Goal: Task Accomplishment & Management: Use online tool/utility

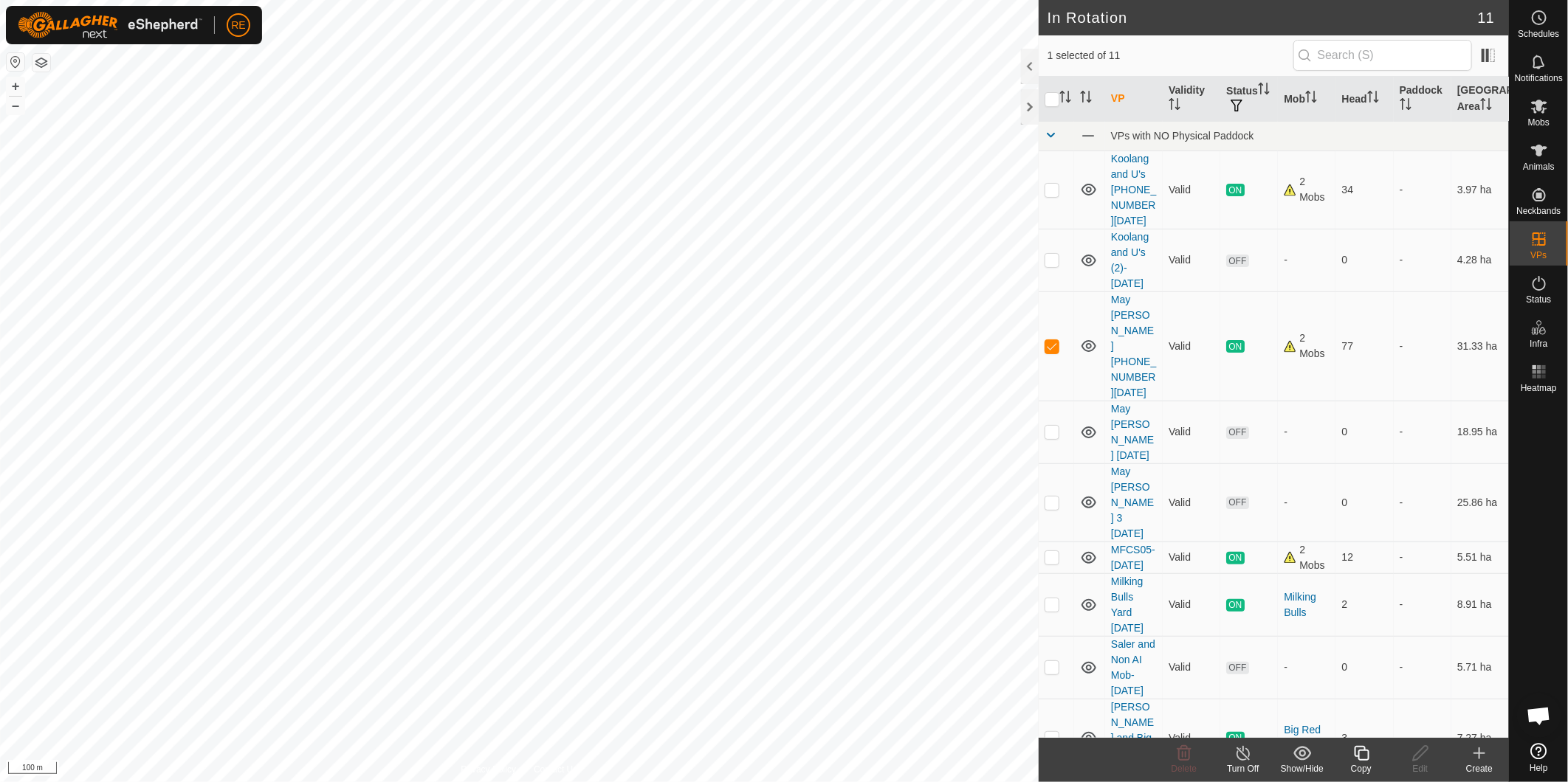
checkbox input "false"
checkbox input "true"
click at [1418, 756] on icon at bounding box center [1421, 753] width 18 height 17
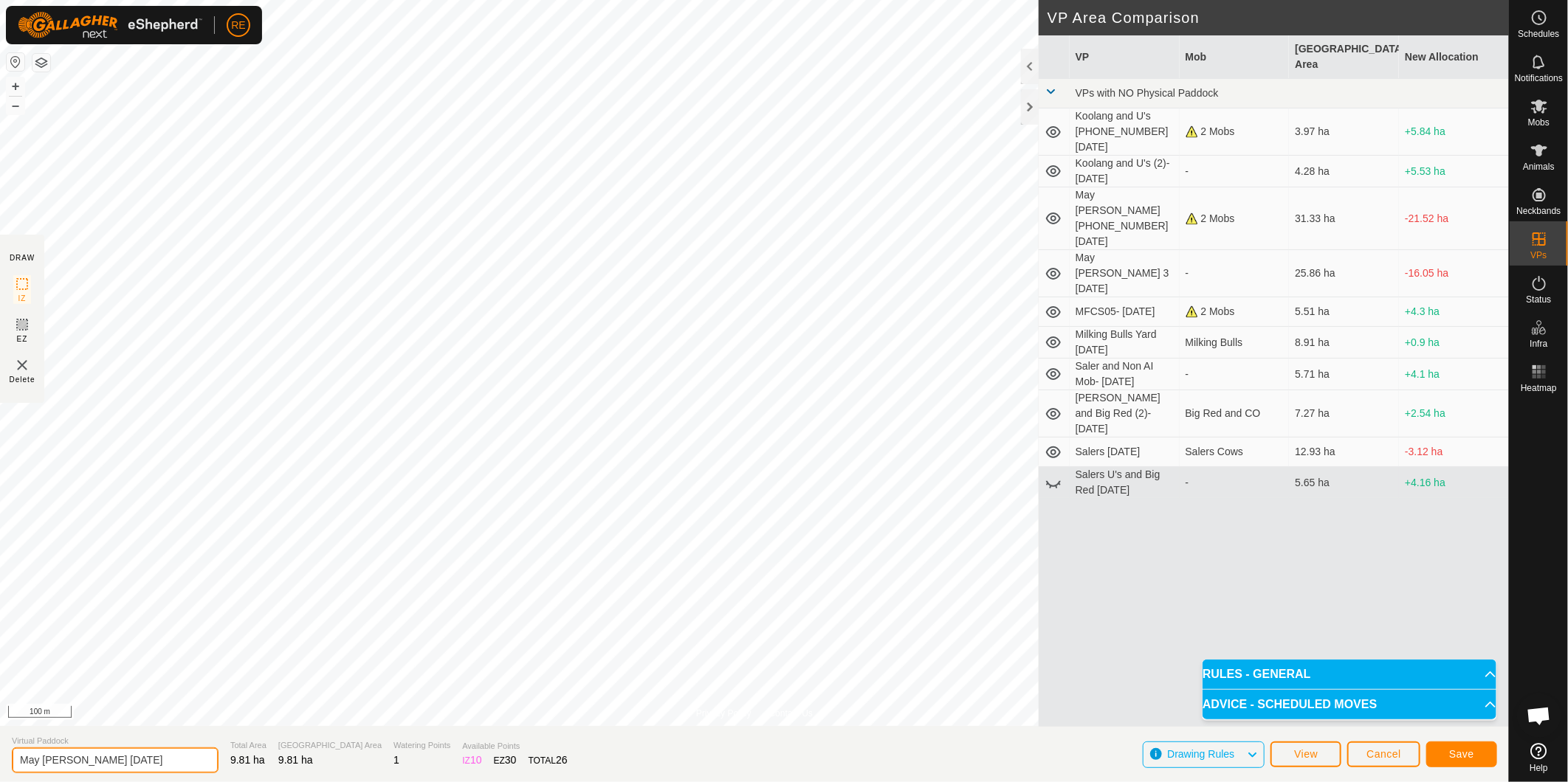
click at [96, 761] on input "May [PERSON_NAME] [DATE]" at bounding box center [115, 760] width 207 height 26
type input "May [PERSON_NAME] [PHONE_NUMBER][DATE]"
click at [1451, 746] on button "Save" at bounding box center [1462, 754] width 71 height 26
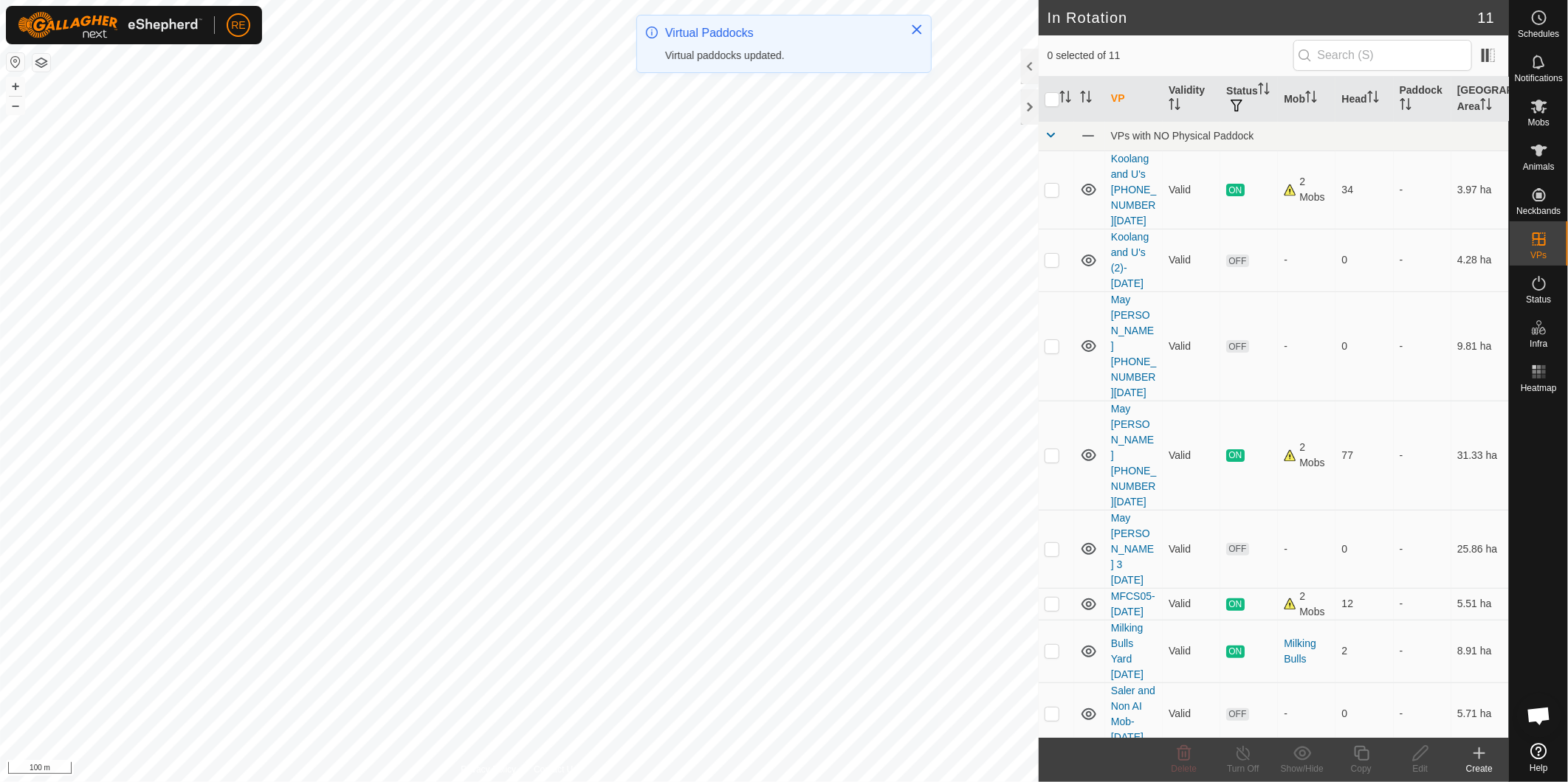
checkbox input "true"
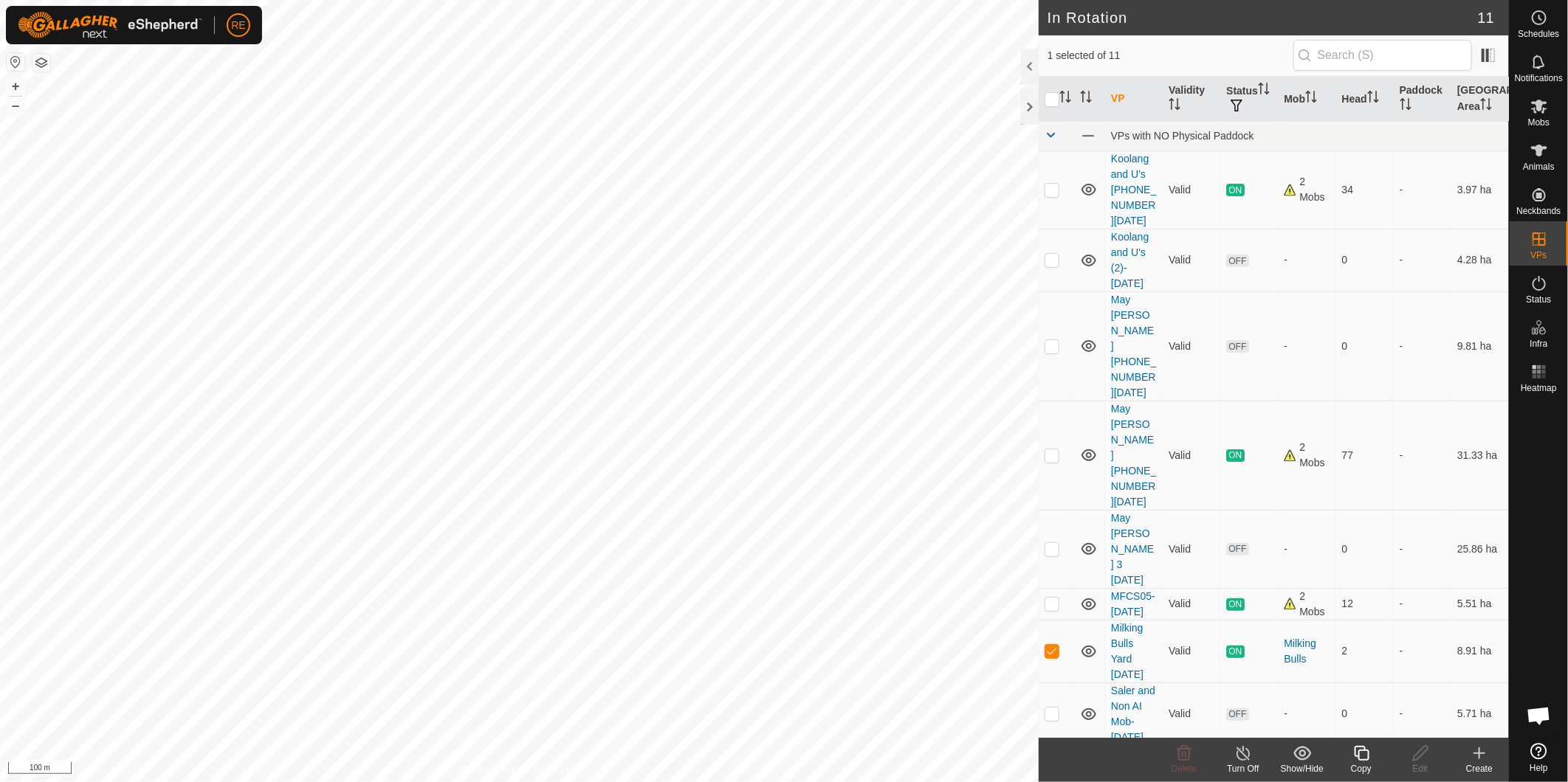
checkbox input "true"
checkbox input "false"
checkbox input "true"
checkbox input "false"
click at [1543, 111] on icon at bounding box center [1540, 107] width 17 height 14
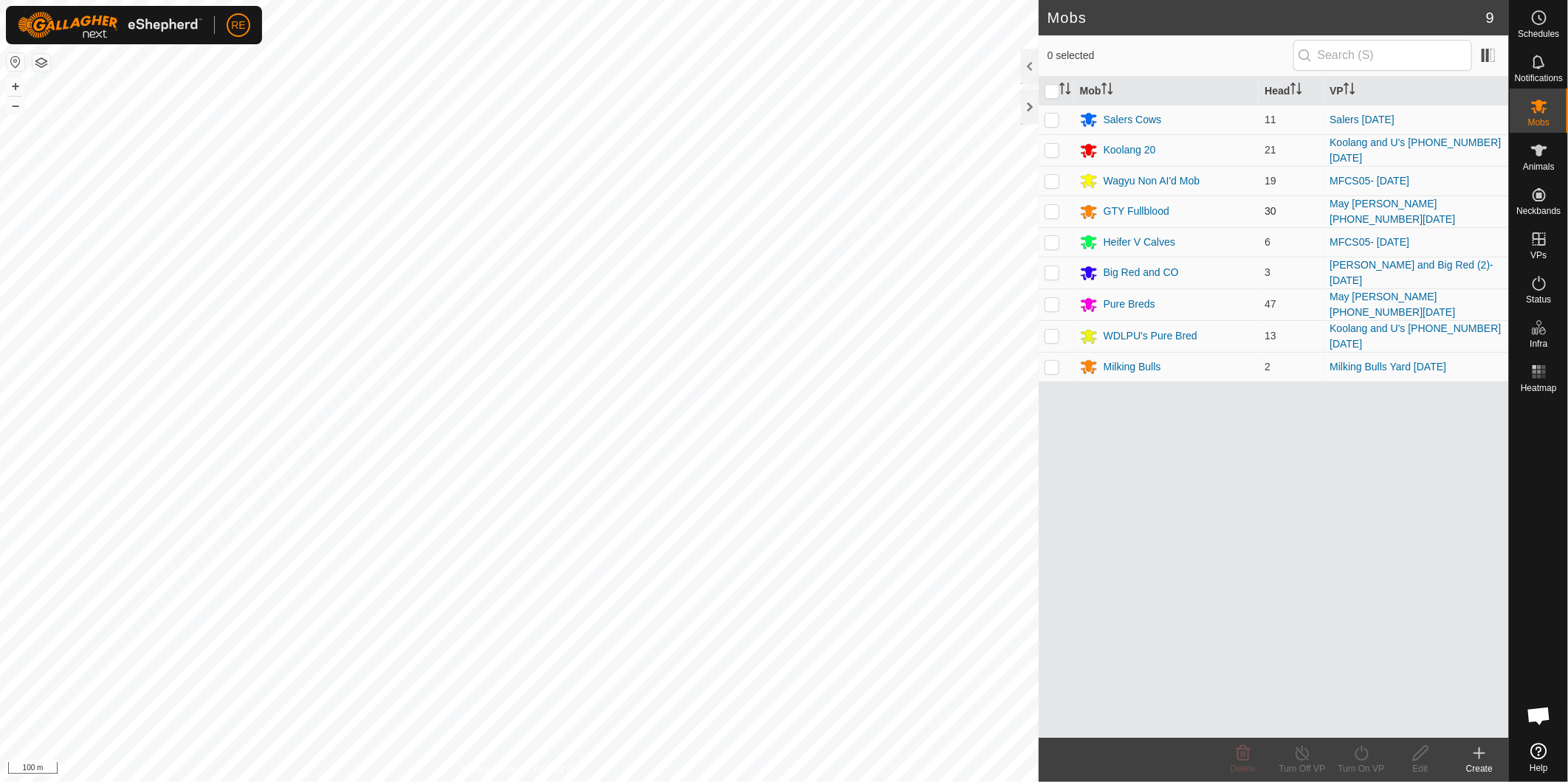
click at [1052, 210] on p-checkbox at bounding box center [1052, 211] width 15 height 12
checkbox input "true"
click at [1056, 299] on p-checkbox at bounding box center [1052, 304] width 15 height 12
checkbox input "true"
click at [1365, 761] on icon at bounding box center [1362, 753] width 18 height 17
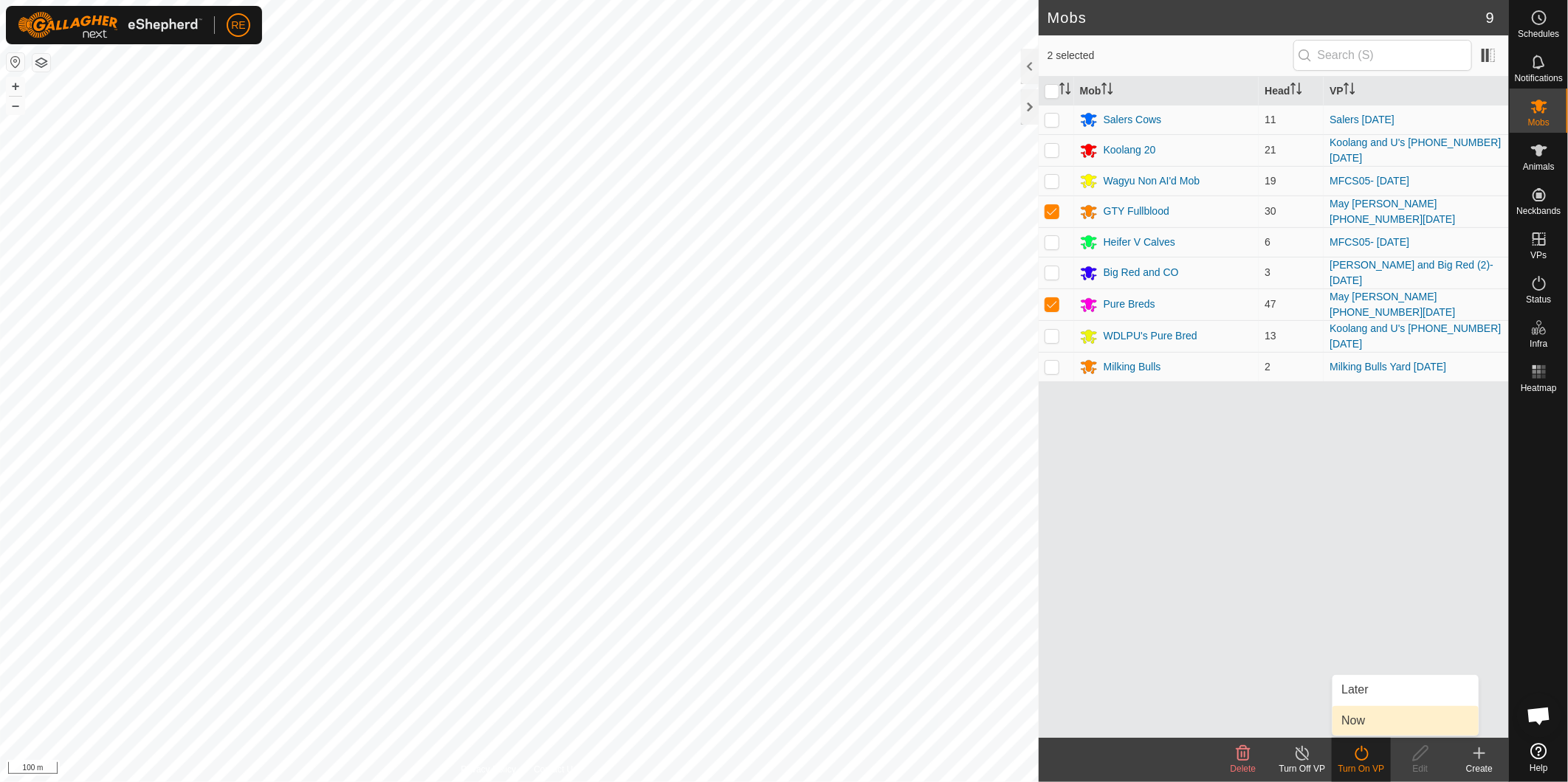
click at [1376, 714] on link "Now" at bounding box center [1405, 721] width 146 height 30
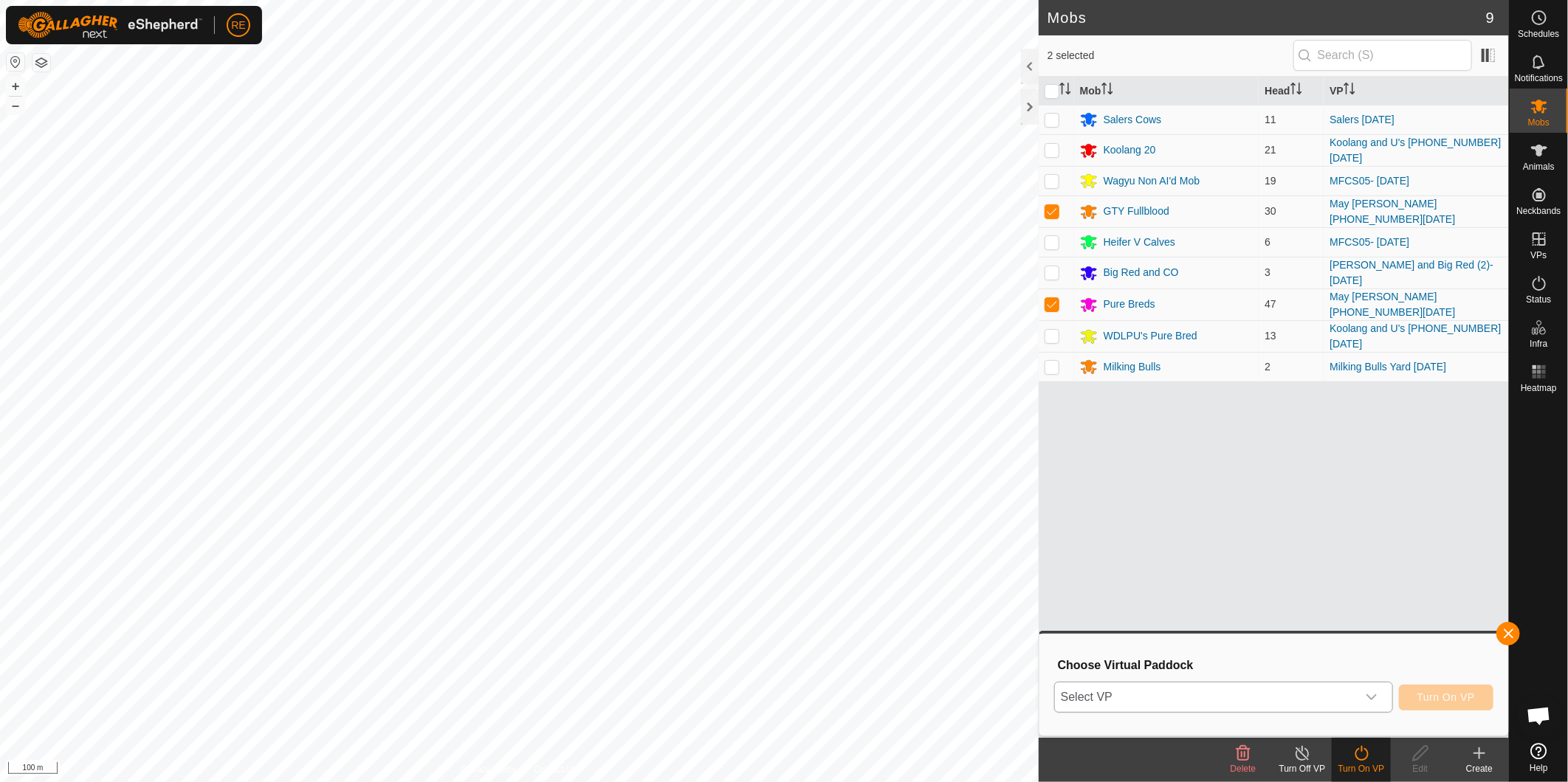
click at [1315, 689] on span "Select VP" at bounding box center [1206, 698] width 302 height 30
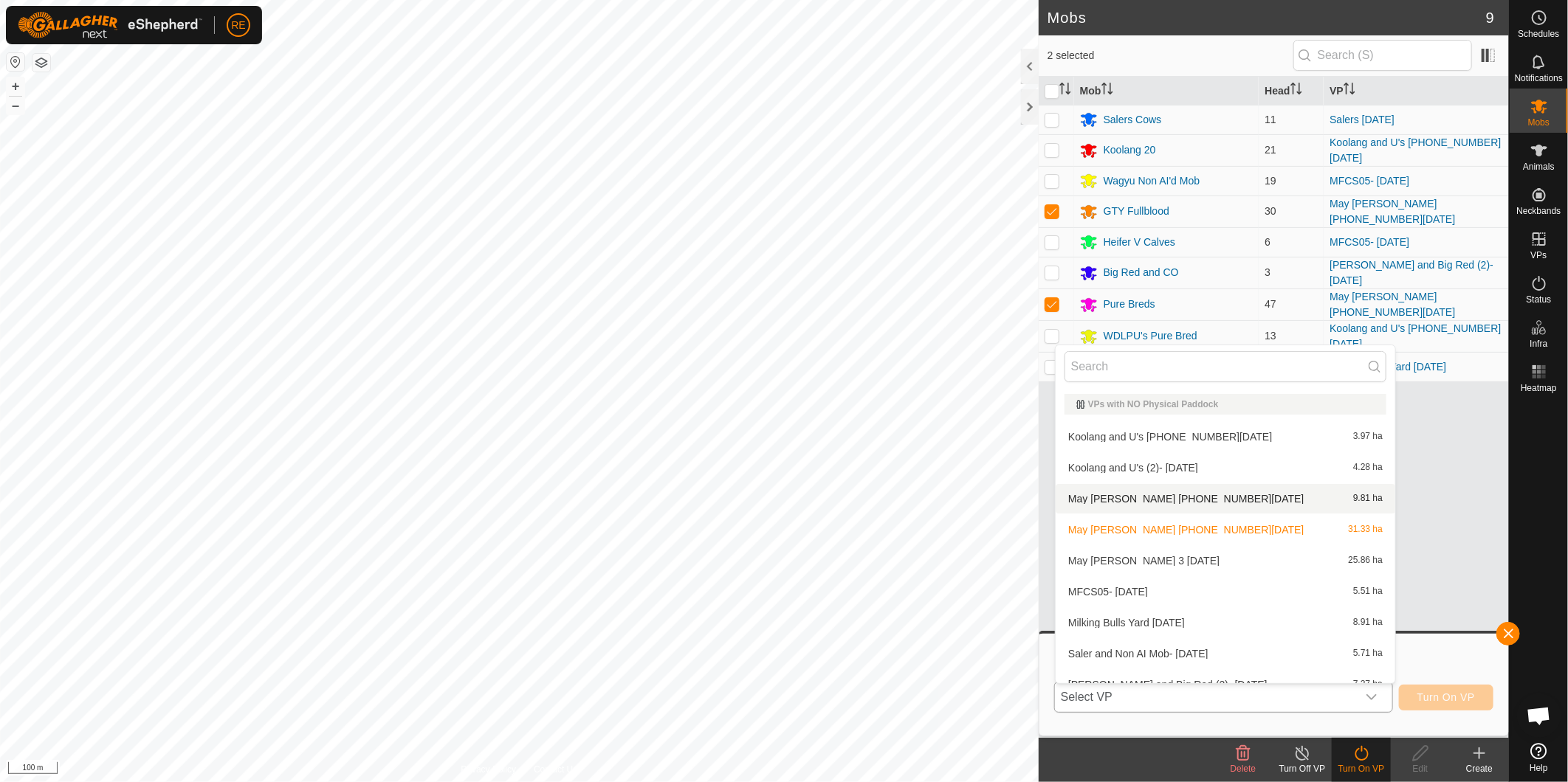
click at [1202, 489] on li "May [PERSON_NAME] [PHONE_NUMBER][DATE] 9.81 ha" at bounding box center [1226, 499] width 340 height 30
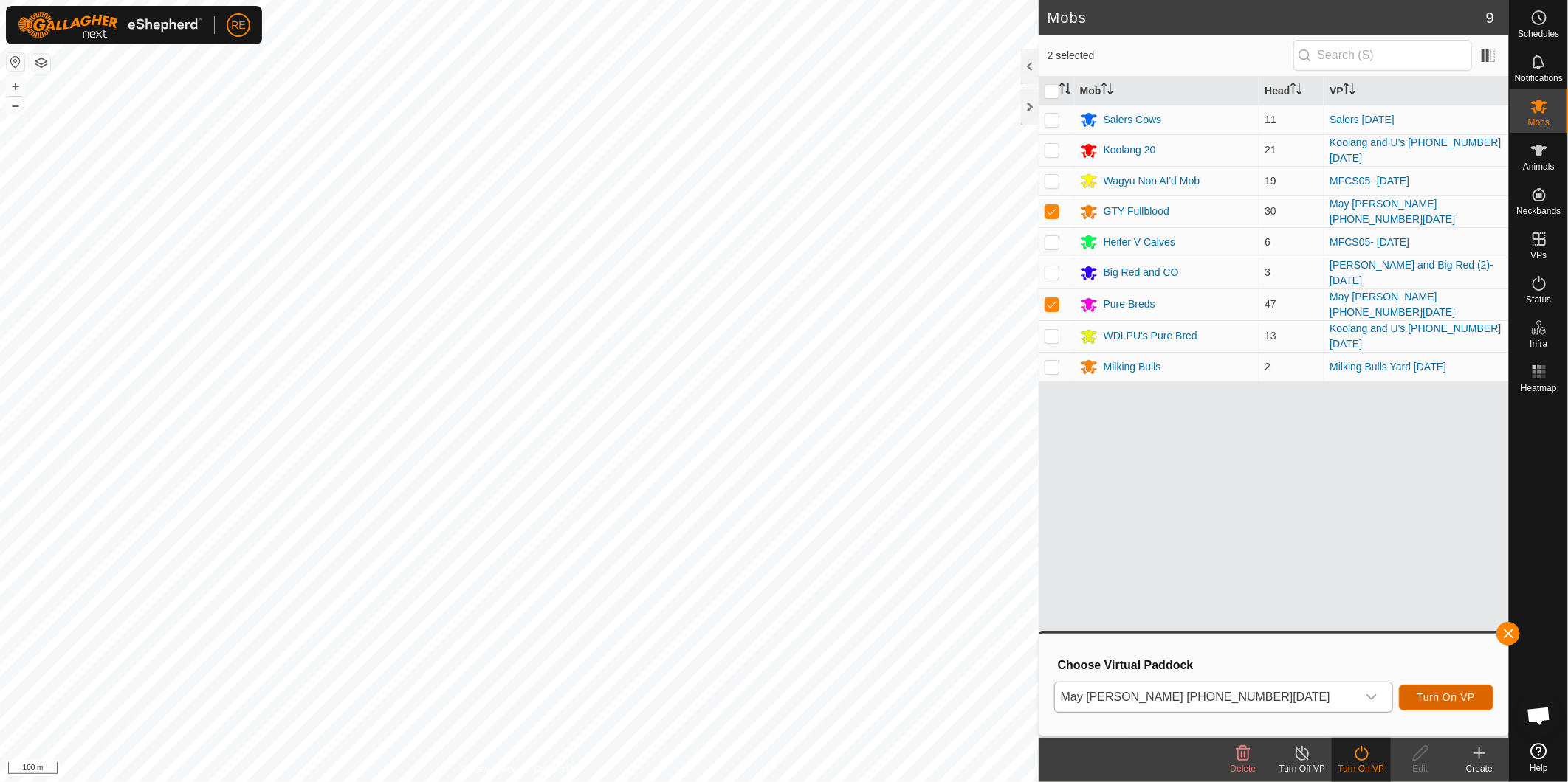
click at [1453, 701] on span "Turn On VP" at bounding box center [1446, 698] width 58 height 12
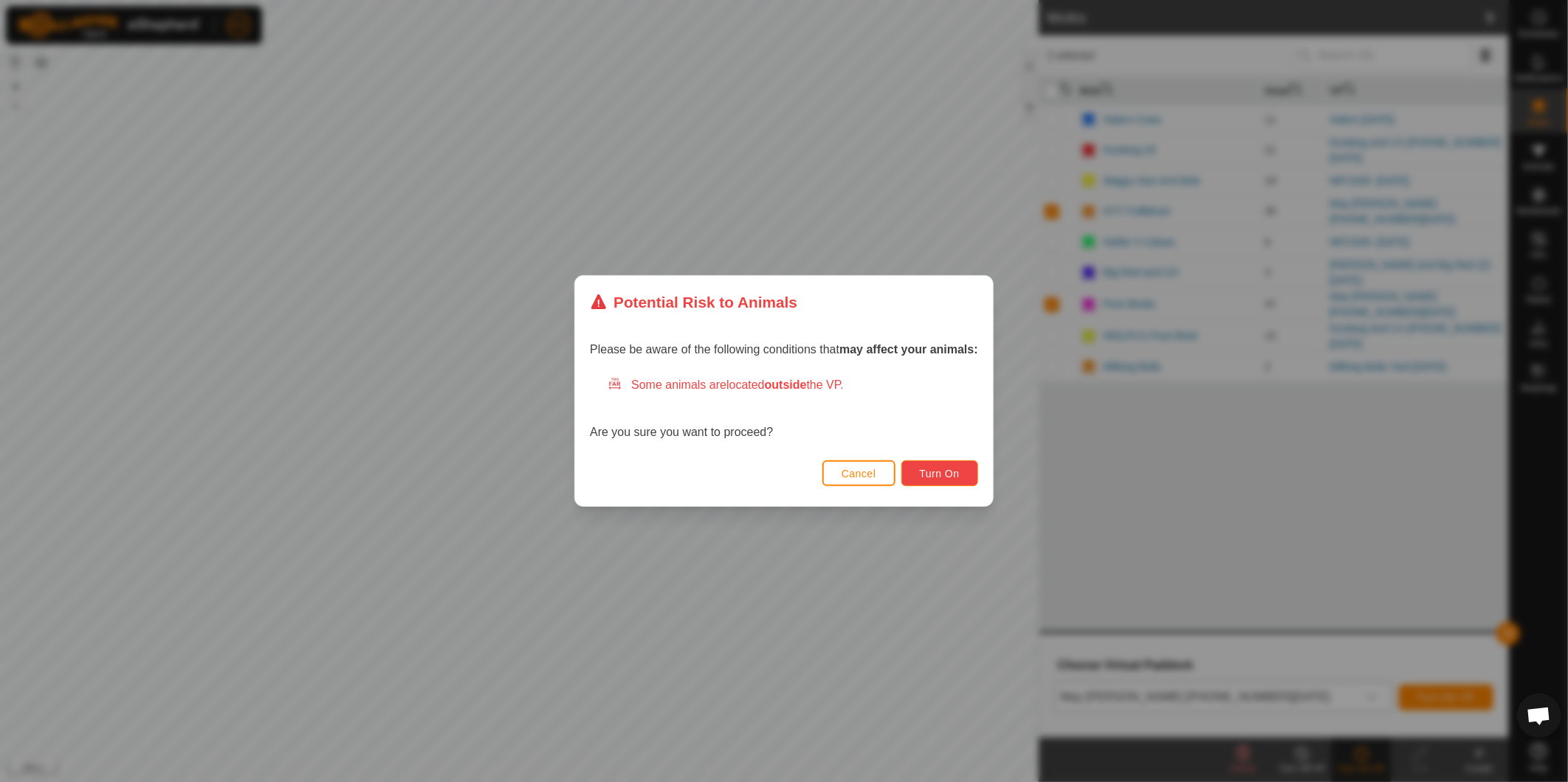
click at [950, 470] on span "Turn On" at bounding box center [939, 474] width 40 height 12
